Goal: Task Accomplishment & Management: Complete application form

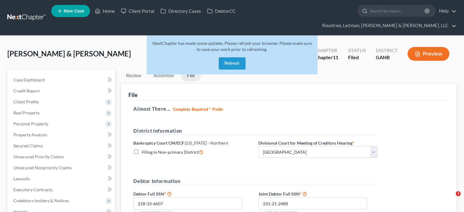
select select "3"
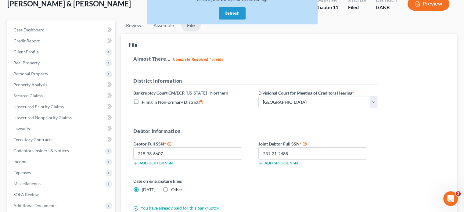
scroll to position [61, 0]
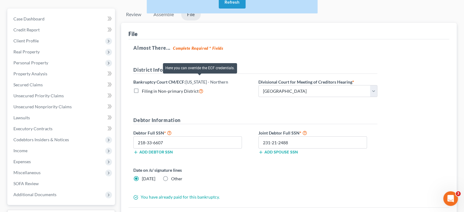
click at [199, 88] on icon at bounding box center [200, 91] width 5 height 6
click at [148, 87] on input "Filing in Non-primary District" at bounding box center [146, 89] width 4 height 4
checkbox input "true"
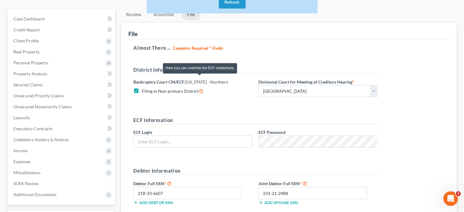
type input "[PERSON_NAME][EMAIL_ADDRESS][DOMAIN_NAME]"
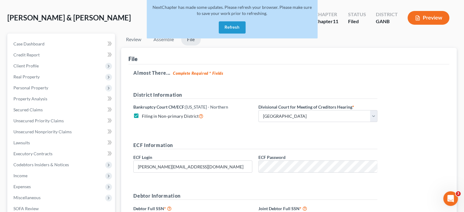
scroll to position [0, 0]
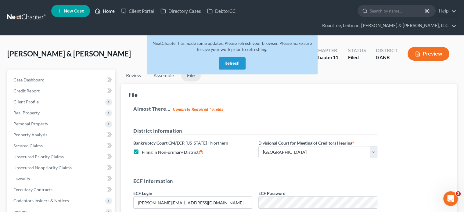
click at [108, 10] on link "Home" at bounding box center [105, 10] width 26 height 11
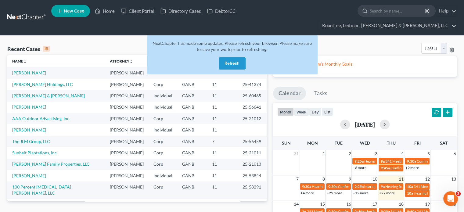
click at [224, 57] on button "Refresh" at bounding box center [232, 63] width 27 height 12
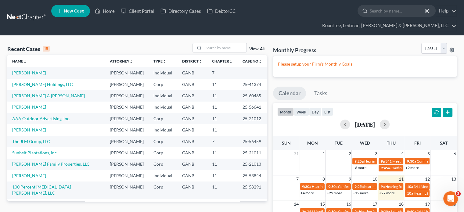
click at [44, 202] on link "[PERSON_NAME] CPAs, LLC" at bounding box center [39, 204] width 54 height 5
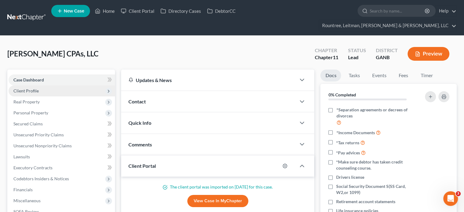
click at [29, 88] on span "Client Profile" at bounding box center [25, 90] width 25 height 5
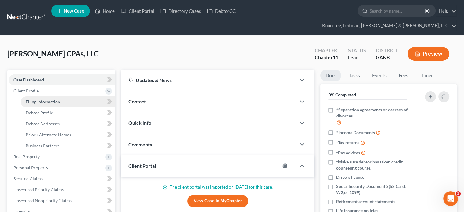
click at [50, 99] on span "Filing Information" at bounding box center [43, 101] width 34 height 5
select select "3"
select select "1"
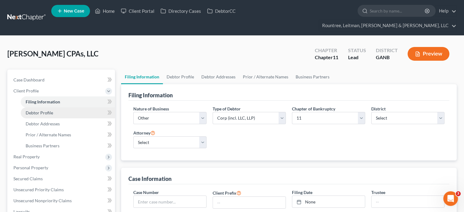
click at [35, 107] on link "Debtor Profile" at bounding box center [68, 112] width 94 height 11
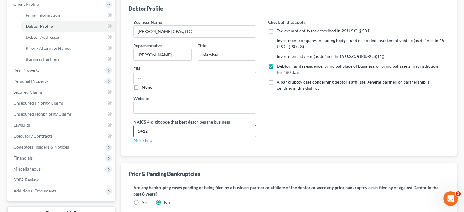
scroll to position [122, 0]
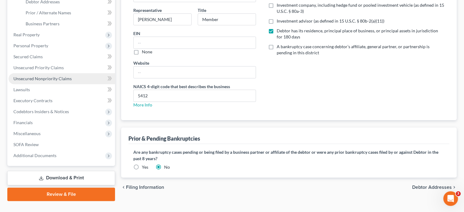
click at [36, 76] on span "Unsecured Nonpriority Claims" at bounding box center [42, 78] width 58 height 5
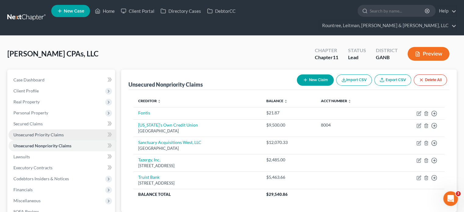
click at [44, 132] on span "Unsecured Priority Claims" at bounding box center [38, 134] width 50 height 5
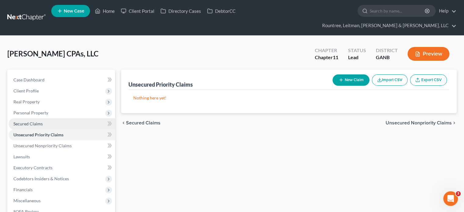
click at [28, 121] on span "Secured Claims" at bounding box center [27, 123] width 29 height 5
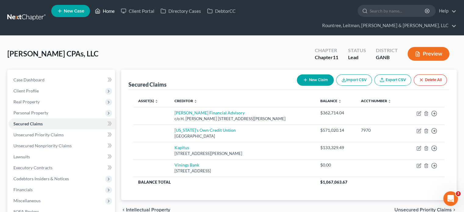
click at [109, 11] on link "Home" at bounding box center [105, 10] width 26 height 11
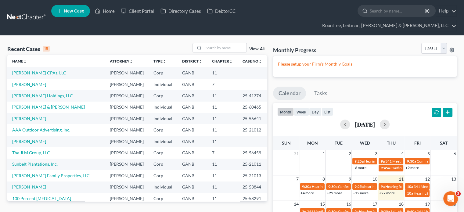
click at [36, 104] on link "[PERSON_NAME] & [PERSON_NAME]" at bounding box center [48, 106] width 73 height 5
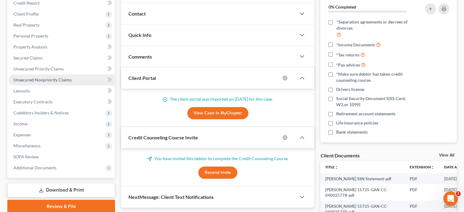
scroll to position [91, 0]
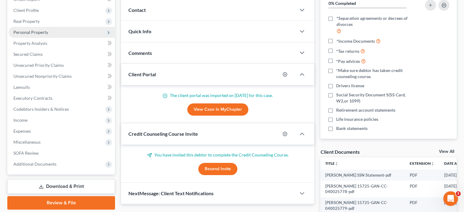
click at [38, 30] on span "Personal Property" at bounding box center [30, 32] width 35 height 5
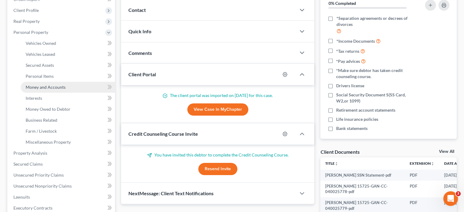
click at [44, 84] on span "Money and Accounts" at bounding box center [46, 86] width 40 height 5
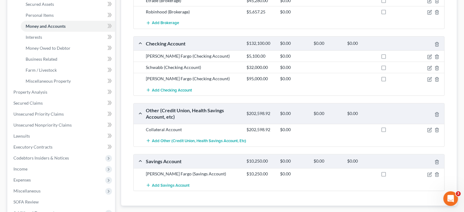
scroll to position [122, 0]
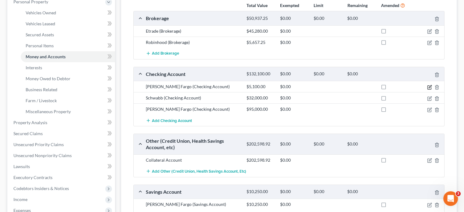
click at [429, 85] on icon "button" at bounding box center [429, 86] width 3 height 3
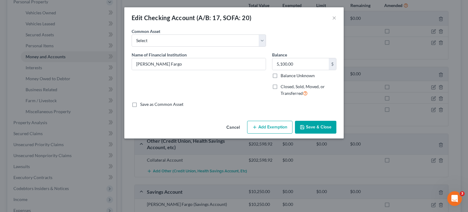
click at [233, 126] on button "Cancel" at bounding box center [233, 127] width 23 height 12
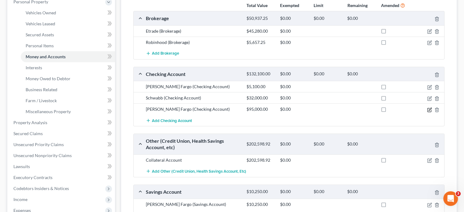
click at [430, 107] on icon "button" at bounding box center [429, 109] width 5 height 5
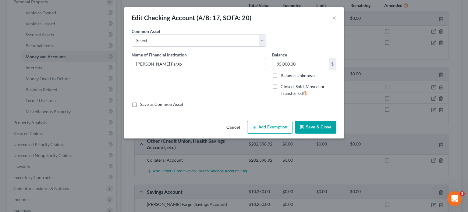
click at [231, 126] on button "Cancel" at bounding box center [233, 127] width 23 height 12
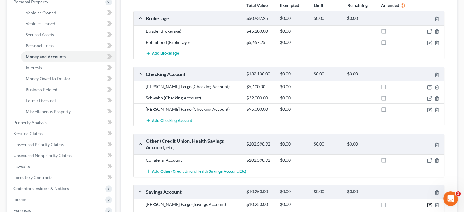
click at [429, 202] on icon "button" at bounding box center [429, 204] width 5 height 5
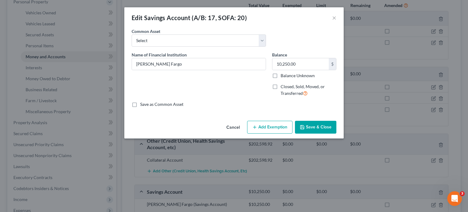
click at [319, 128] on button "Save & Close" at bounding box center [315, 127] width 41 height 13
